Goal: Task Accomplishment & Management: Manage account settings

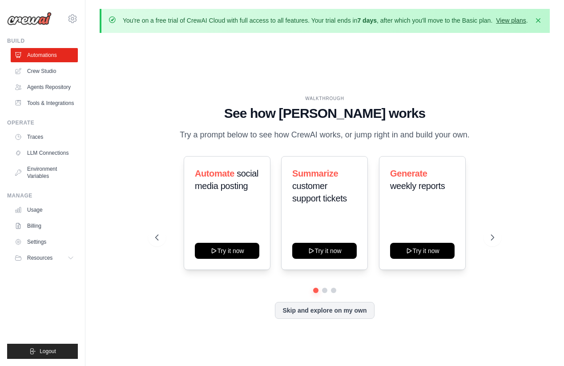
click at [496, 24] on link "View plans" at bounding box center [511, 20] width 30 height 7
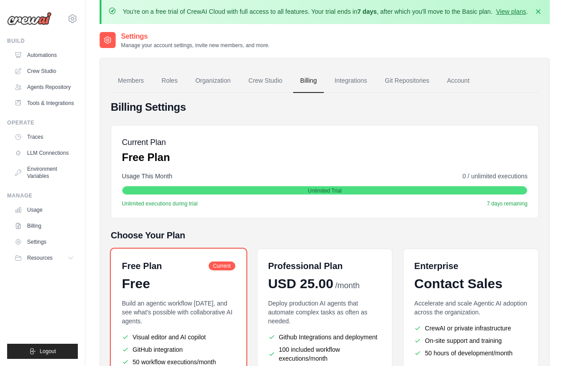
scroll to position [17, 0]
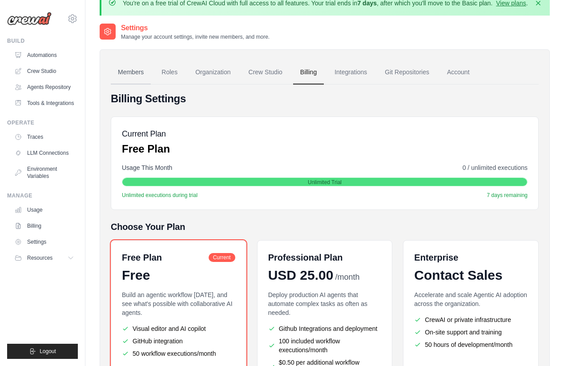
click at [136, 81] on link "Members" at bounding box center [131, 73] width 40 height 24
